Goal: Information Seeking & Learning: Learn about a topic

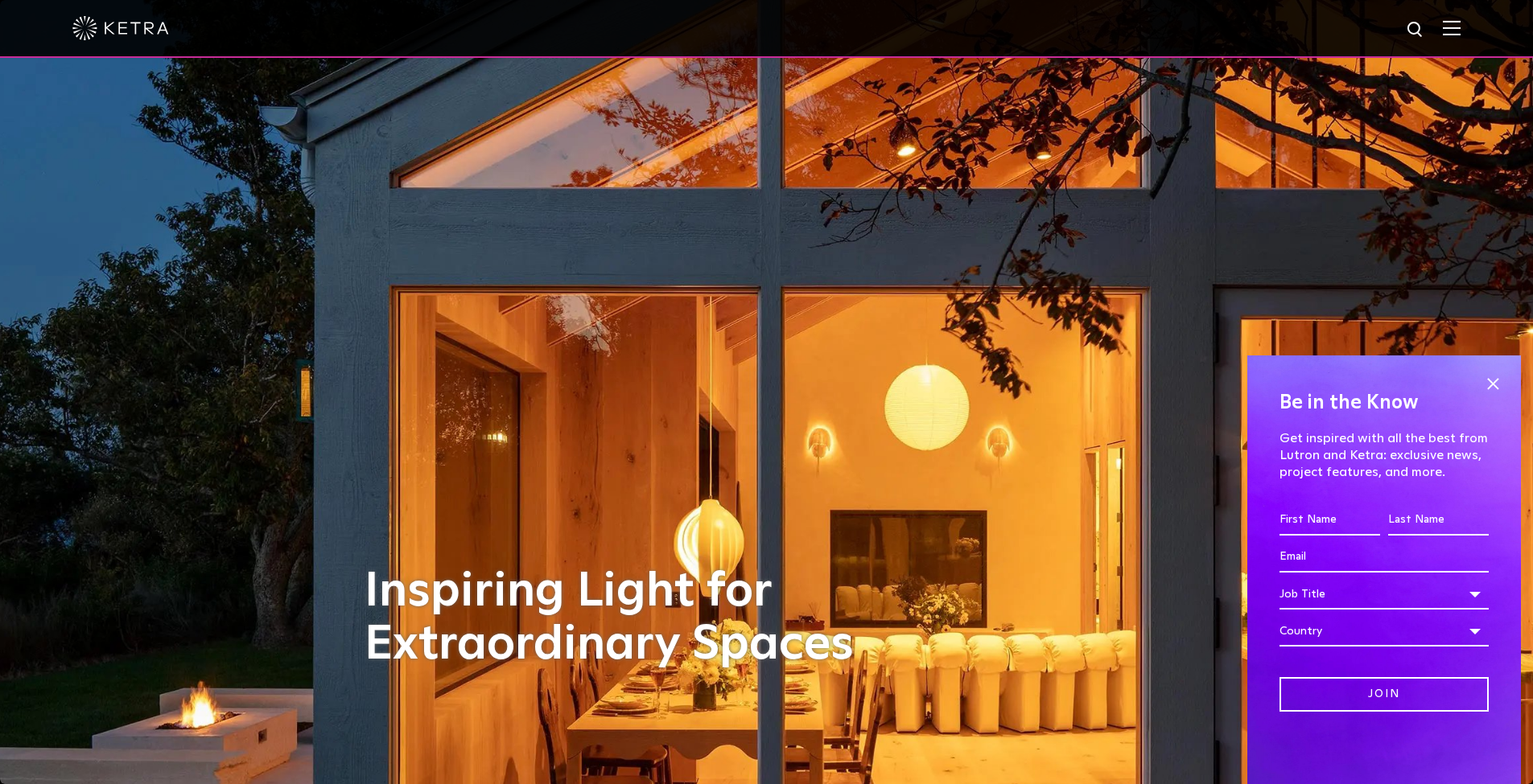
click at [1461, 27] on img at bounding box center [1452, 28] width 18 height 16
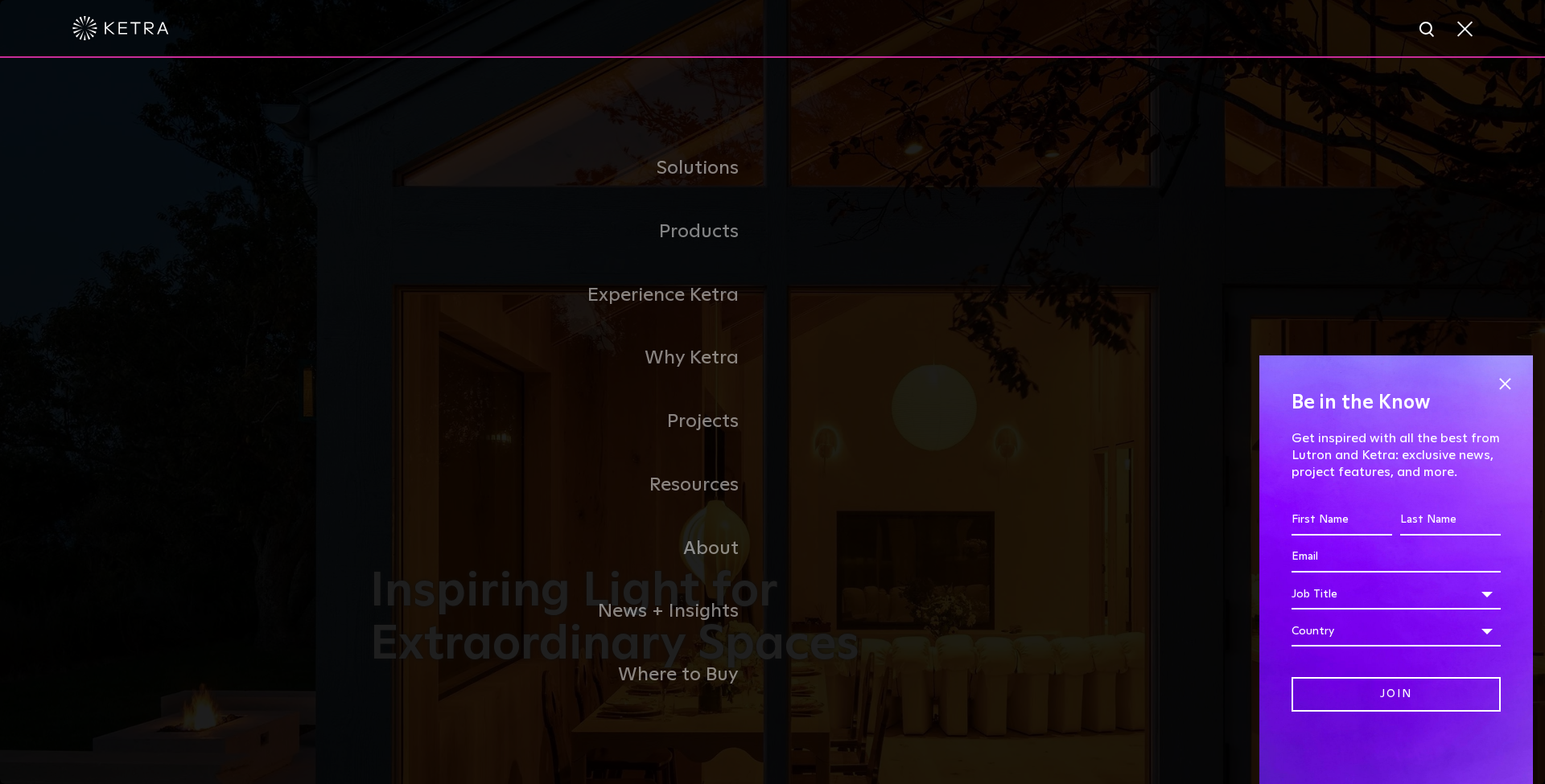
click at [713, 231] on link "Products" at bounding box center [571, 232] width 402 height 64
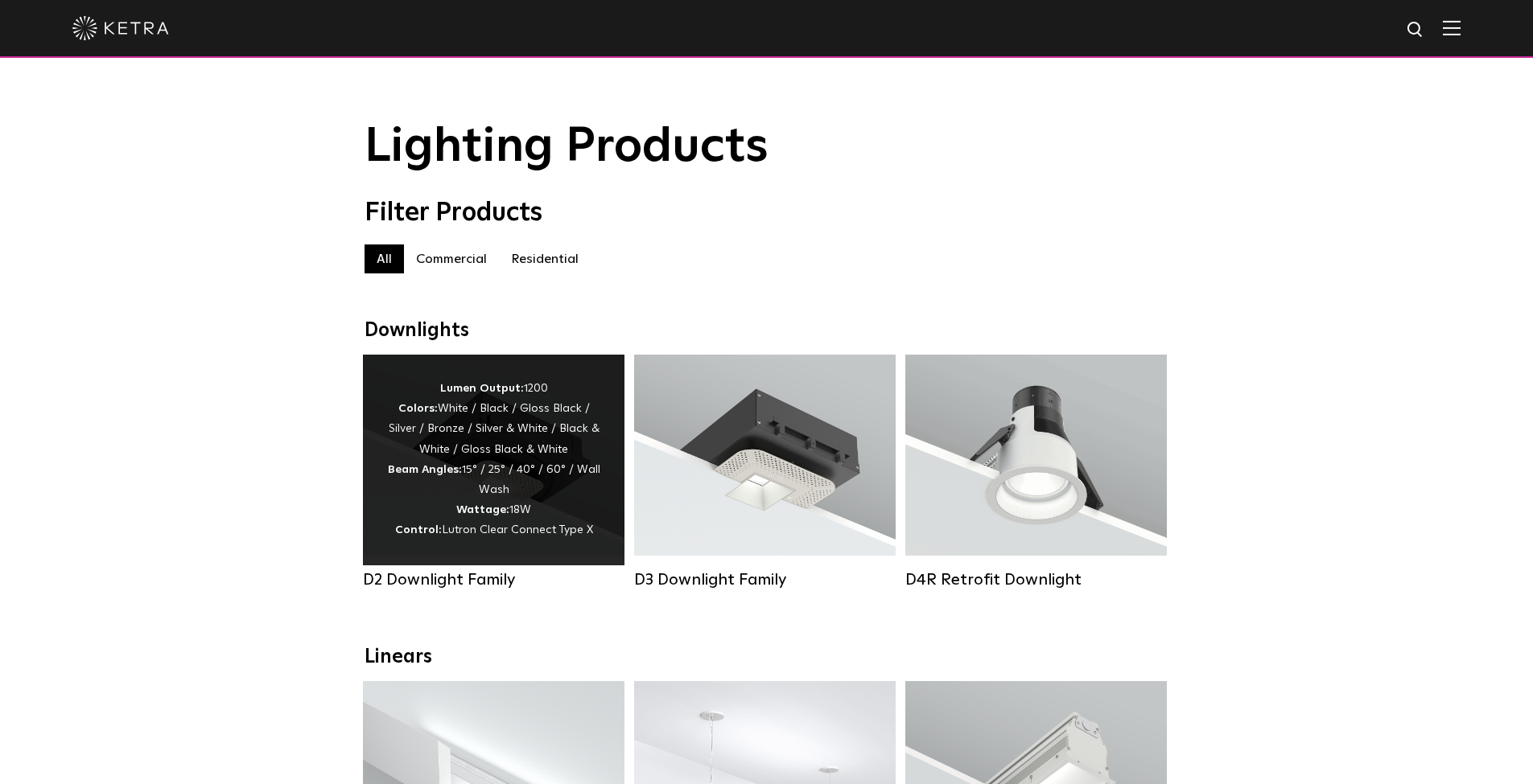
click at [475, 457] on div "Lumen Output: 1200 Colors: White / Black / Gloss Black / Silver / Bronze / Silv…" at bounding box center [493, 460] width 213 height 162
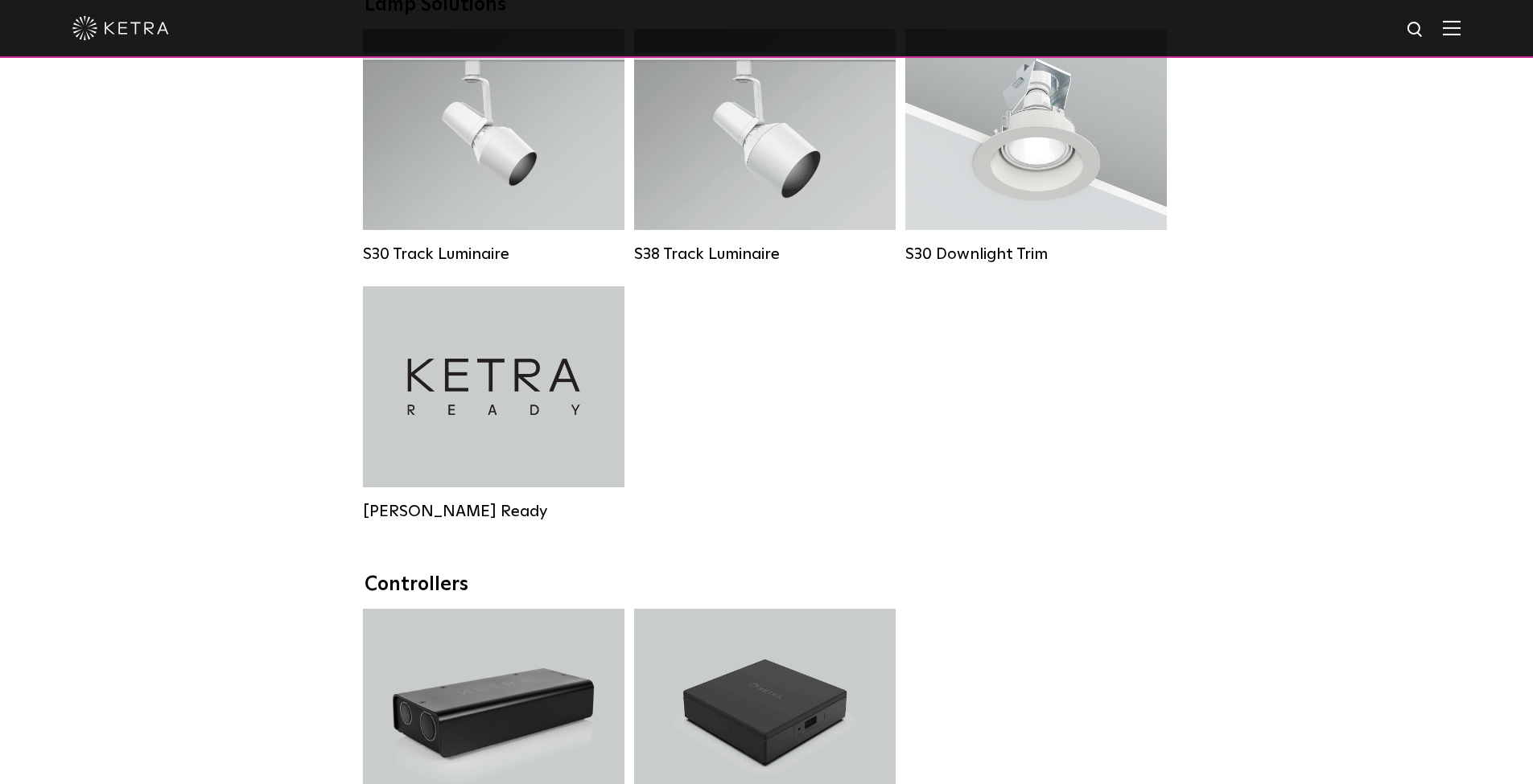
scroll to position [1700, 0]
